Goal: Check status

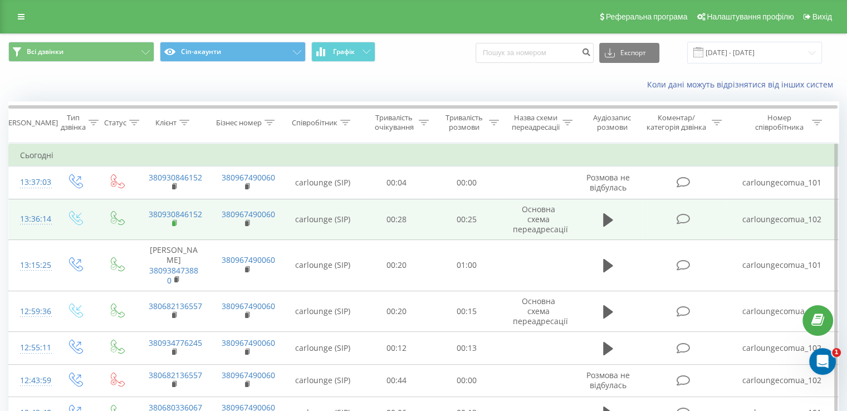
click at [176, 222] on icon at bounding box center [175, 223] width 6 height 8
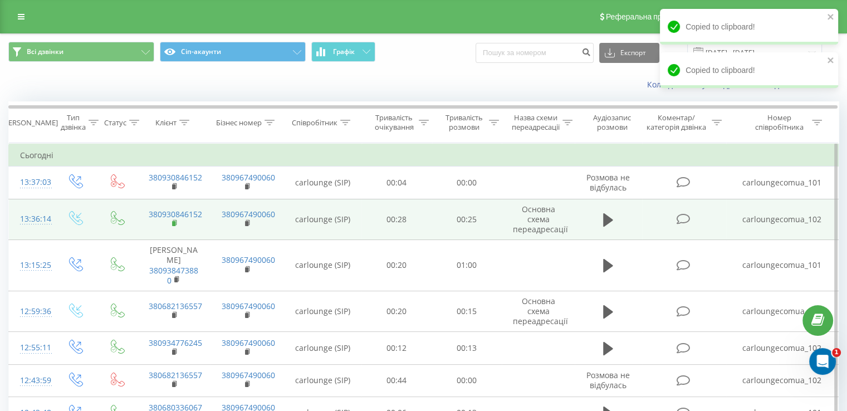
click at [172, 221] on icon at bounding box center [175, 223] width 6 height 8
